Goal: Task Accomplishment & Management: Use online tool/utility

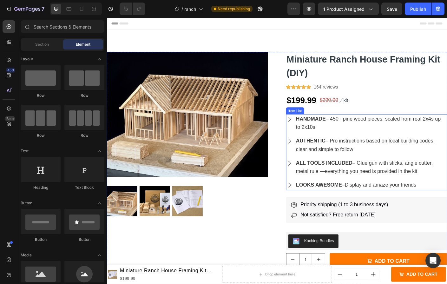
click at [389, 158] on span "AUTHENTIC – Pro instructions based on local building codes, clear and simple to…" at bounding box center [395, 160] width 155 height 16
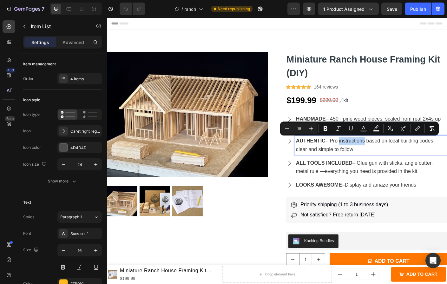
click at [389, 158] on span "AUTHENTIC – Pro instructions based on local building codes, clear and simple to…" at bounding box center [395, 160] width 155 height 16
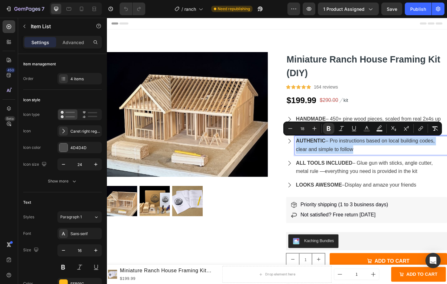
click at [380, 158] on span "AUTHENTIC – Pro instructions based on local building codes, clear and simple to…" at bounding box center [395, 160] width 155 height 16
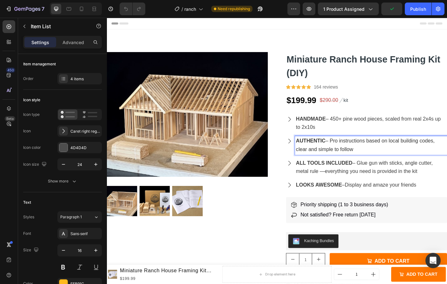
click at [355, 156] on span "AUTHENTIC – Pro instructions based on local building codes, clear and simple to…" at bounding box center [395, 160] width 155 height 16
click at [350, 180] on strong "ALL TOOLS INCLUDED" at bounding box center [349, 180] width 63 height 6
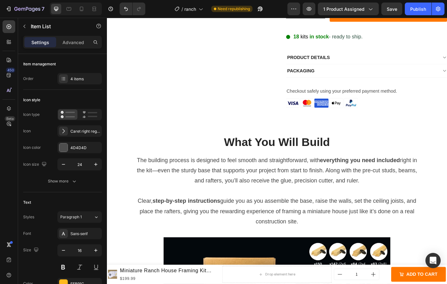
scroll to position [263, 0]
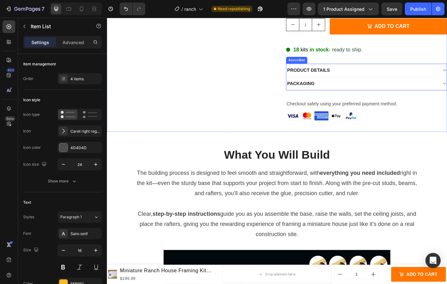
click at [356, 72] on div "PRODUCT DETAILS" at bounding box center [392, 77] width 169 height 10
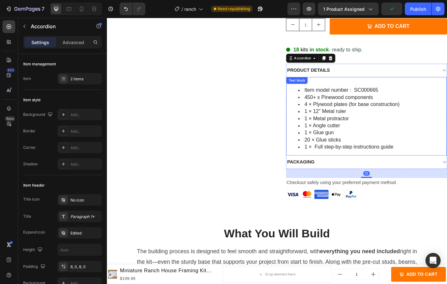
click at [355, 152] on span "20 × Glue sticks" at bounding box center [348, 154] width 41 height 6
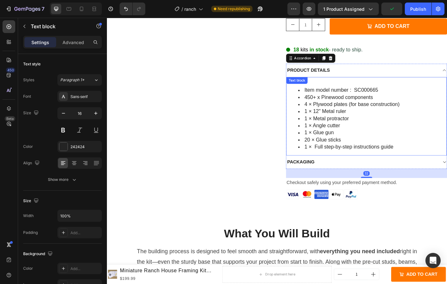
click at [355, 152] on span "20 × Glue sticks" at bounding box center [348, 154] width 41 height 6
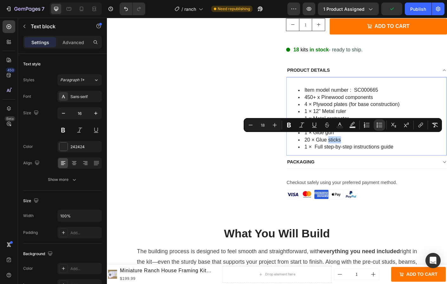
click at [413, 167] on div "Item model number ‏: ‎ SC000665 450+ x Pinewood components 4 × Plywood plates (…" at bounding box center [397, 130] width 179 height 83
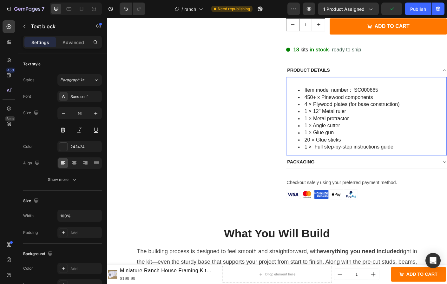
click at [351, 159] on span "1 × Full step-by-step instructions guide" at bounding box center [378, 162] width 100 height 6
click at [429, 160] on li "1 × Full step-by-step instructions guide" at bounding box center [404, 162] width 166 height 8
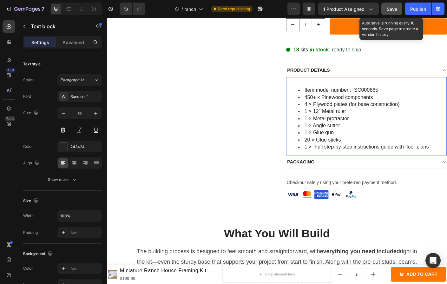
click at [397, 9] on button "Save" at bounding box center [391, 9] width 21 height 13
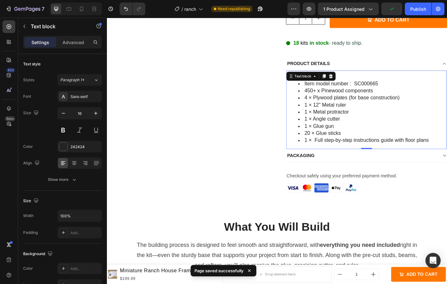
scroll to position [386, 0]
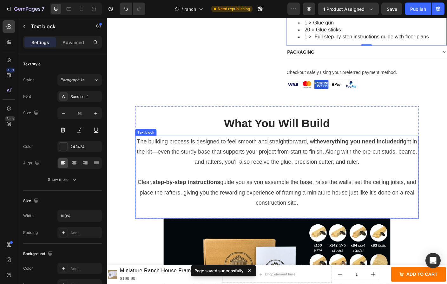
click at [272, 211] on span "Clear, step-by-step instructions guide you as you assemble the base, raise the …" at bounding box center [297, 213] width 312 height 30
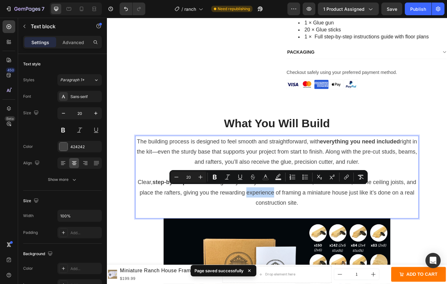
click at [247, 216] on p "Clear, step-by-step instructions guide you as you assemble the base, raise the …" at bounding box center [297, 219] width 316 height 46
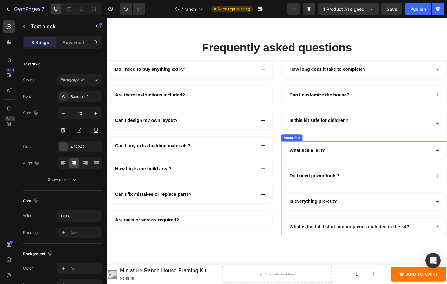
scroll to position [1553, 0]
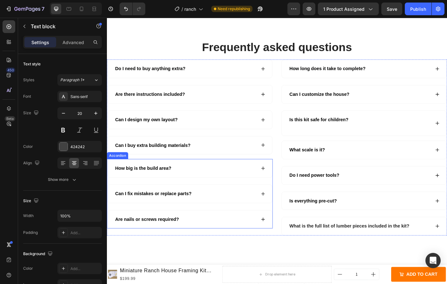
click at [224, 240] on div "Are nails or screws required?" at bounding box center [194, 243] width 159 height 10
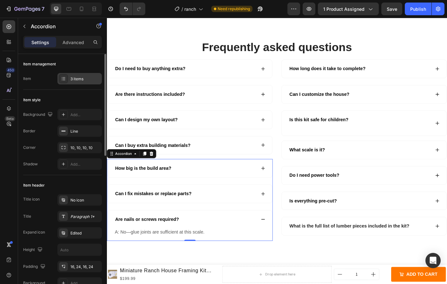
click at [85, 78] on div "3 items" at bounding box center [85, 79] width 30 height 6
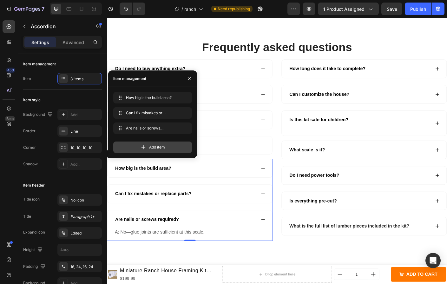
click at [143, 146] on icon at bounding box center [143, 147] width 6 height 6
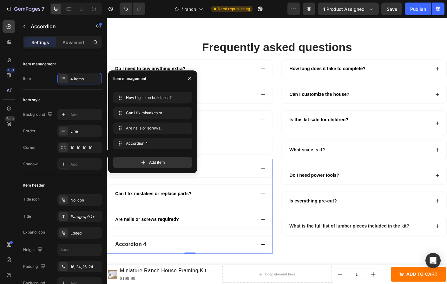
click at [176, 240] on span "Are nails or screws required?" at bounding box center [151, 242] width 71 height 5
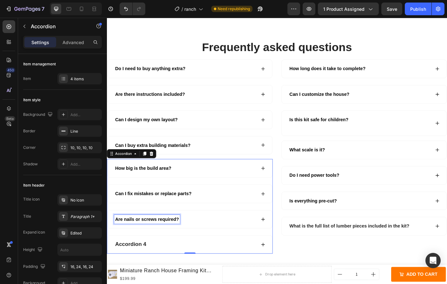
click at [176, 240] on span "Are nails or screws required?" at bounding box center [151, 242] width 71 height 5
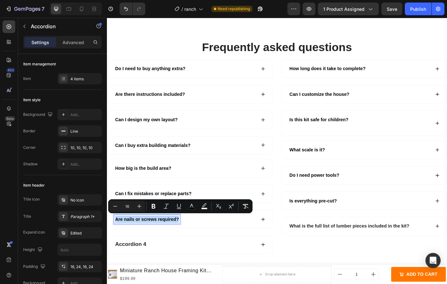
copy span "Are nails or screws required?"
click at [143, 268] on p "Accordion 4" at bounding box center [133, 271] width 35 height 8
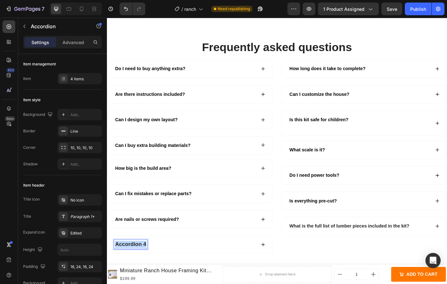
click at [143, 268] on p "Accordion 4" at bounding box center [133, 271] width 35 height 8
click at [154, 269] on span "Are nails or screws required?" at bounding box center [151, 271] width 71 height 5
click at [197, 270] on div "Are plans included?" at bounding box center [194, 271] width 159 height 10
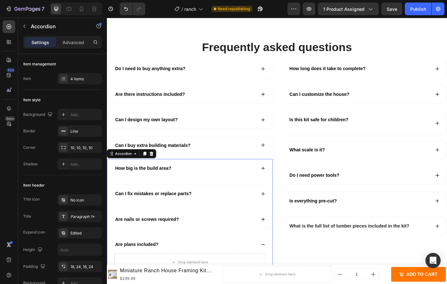
scroll to position [1580, 0]
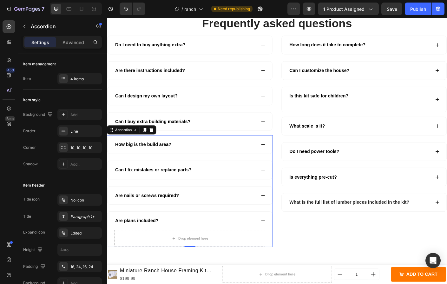
click at [177, 221] on div "Are nails or screws required?" at bounding box center [199, 216] width 184 height 20
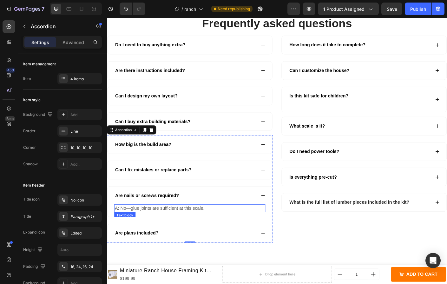
click at [168, 232] on p "A: No—glue joints are sufficient at this scale." at bounding box center [200, 231] width 168 height 8
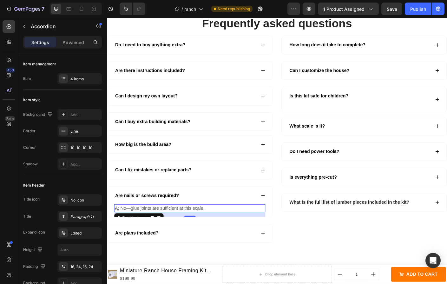
click at [168, 232] on p "A: No—glue joints are sufficient at this scale." at bounding box center [200, 231] width 168 height 8
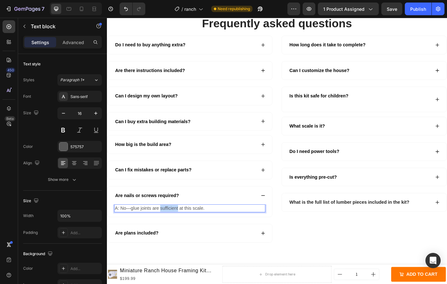
click at [168, 232] on p "A: No—glue joints are sufficient at this scale." at bounding box center [200, 231] width 168 height 8
copy p "A: No—glue joints are sufficient at this scale."
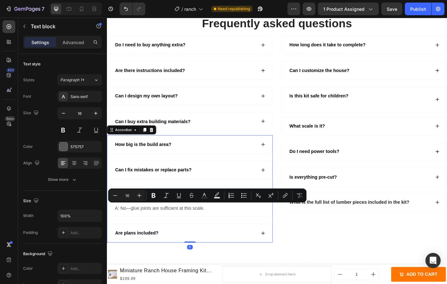
click at [185, 260] on div "Are plans included?" at bounding box center [194, 259] width 159 height 10
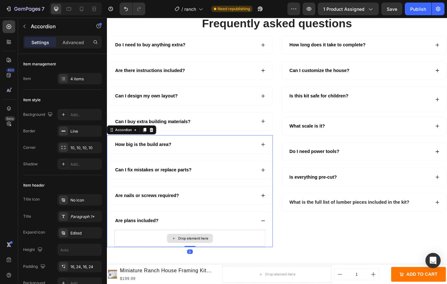
click at [174, 259] on div "Drop element here" at bounding box center [199, 264] width 51 height 10
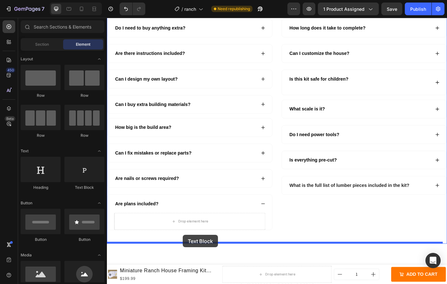
scroll to position [1600, 0]
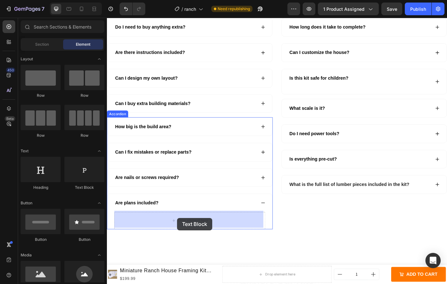
drag, startPoint x: 187, startPoint y: 194, endPoint x: 185, endPoint y: 242, distance: 47.6
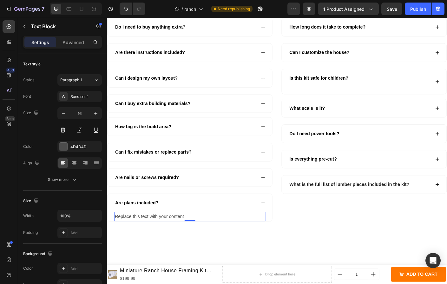
click at [167, 239] on div "Replace this text with your content" at bounding box center [199, 240] width 169 height 10
click at [167, 239] on p "Replace this text with your content" at bounding box center [200, 240] width 168 height 9
drag, startPoint x: 123, startPoint y: 240, endPoint x: 282, endPoint y: 240, distance: 159.5
click at [282, 240] on div "A: No—glue joints are sufficient at this scale. Text Block 0" at bounding box center [199, 240] width 184 height 10
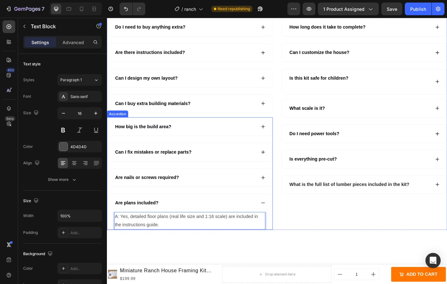
click at [225, 215] on div "Are plans included?" at bounding box center [199, 225] width 184 height 20
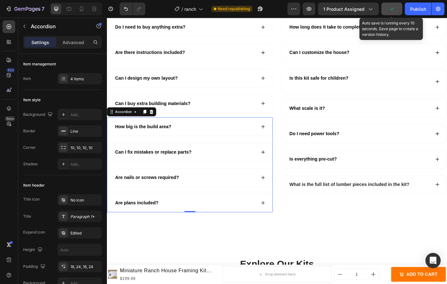
click at [400, 10] on button "button" at bounding box center [391, 9] width 21 height 13
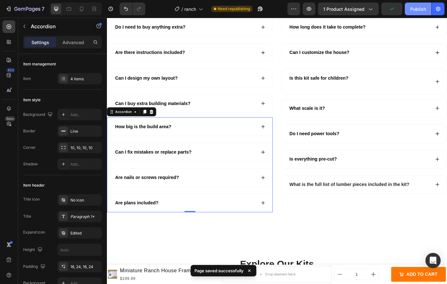
click at [416, 10] on div "Publish" at bounding box center [418, 9] width 16 height 7
click at [81, 9] on icon at bounding box center [81, 9] width 6 height 6
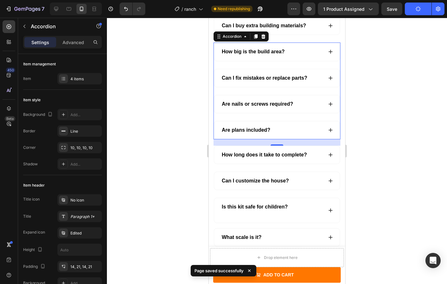
scroll to position [1695, 0]
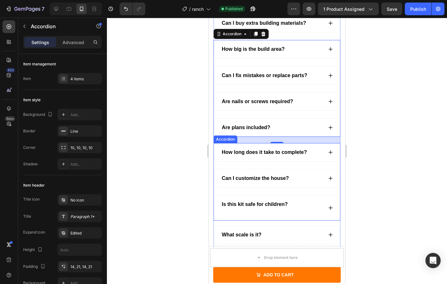
click at [291, 200] on div "Is this kit safe for children?" at bounding box center [272, 208] width 102 height 16
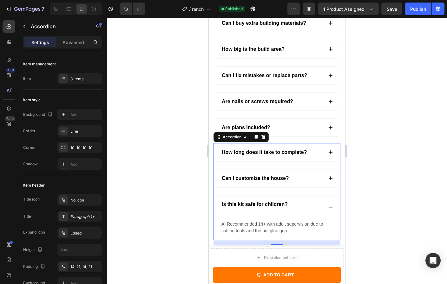
click at [419, 175] on div at bounding box center [277, 151] width 340 height 266
